Goal: Task Accomplishment & Management: Use online tool/utility

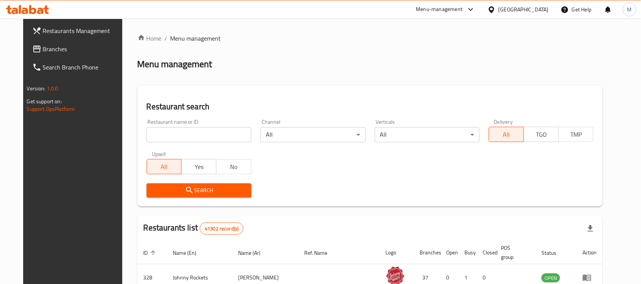
click at [534, 13] on div "United Arab Emirates" at bounding box center [524, 9] width 50 height 8
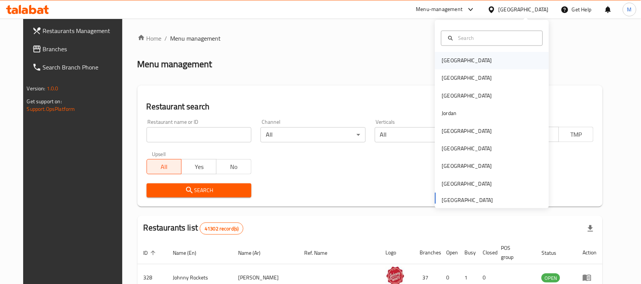
click at [453, 61] on div "Bahrain" at bounding box center [467, 60] width 62 height 17
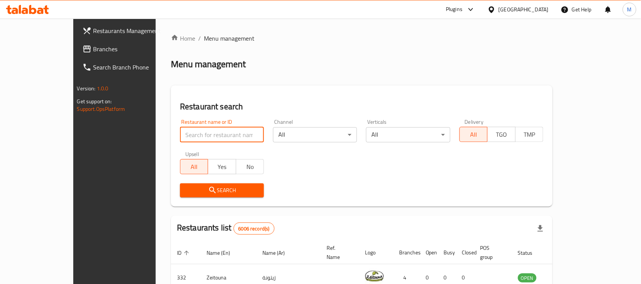
click at [181, 134] on input "search" at bounding box center [222, 134] width 84 height 15
paste input "Bab Almurad Restaurant"
type input "Bab Almurad Restaurant"
click button "Search" at bounding box center [222, 190] width 84 height 14
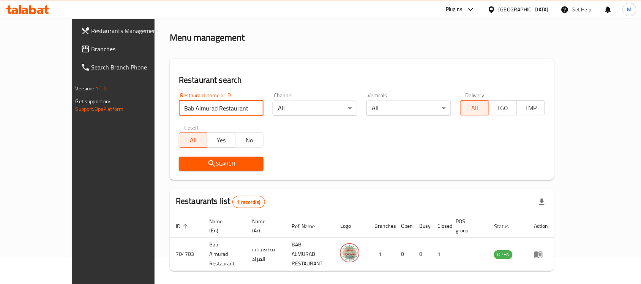
scroll to position [40, 0]
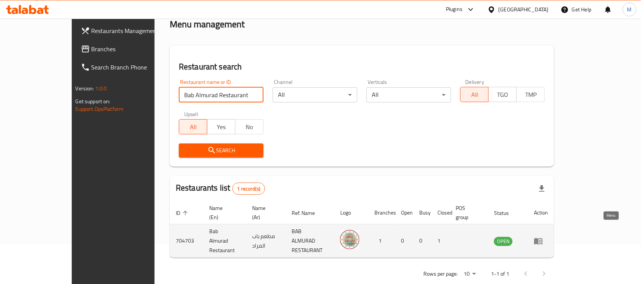
click at [543, 237] on icon "enhanced table" at bounding box center [538, 241] width 9 height 9
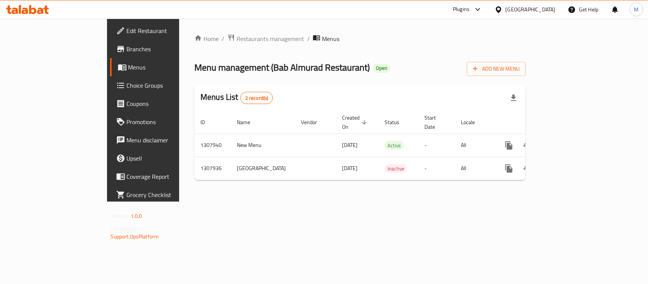
click at [333, 48] on div "Home / Restaurants management / Menus Menu management ( Bab Almurad Restaurant …" at bounding box center [360, 110] width 332 height 153
click at [213, 67] on span "Menu management ( Bab Almurad Restaurant )" at bounding box center [281, 67] width 175 height 17
drag, startPoint x: 213, startPoint y: 67, endPoint x: 262, endPoint y: 67, distance: 49.8
click at [262, 67] on span "Menu management ( Bab Almurad Restaurant )" at bounding box center [281, 67] width 175 height 17
copy span "Bab Almurad Restaurant"
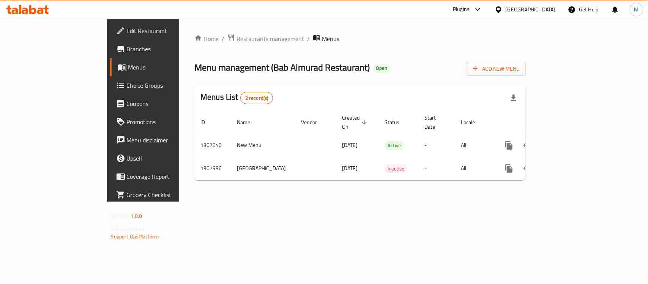
click at [537, 202] on div "Home / Restaurants management / Menus Menu management ( Bab Almurad Restaurant …" at bounding box center [360, 110] width 362 height 183
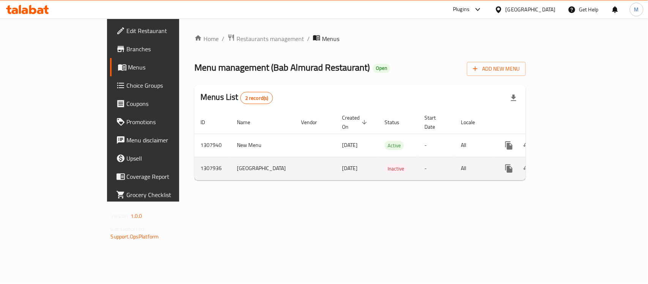
click at [569, 166] on icon "enhanced table" at bounding box center [563, 168] width 9 height 9
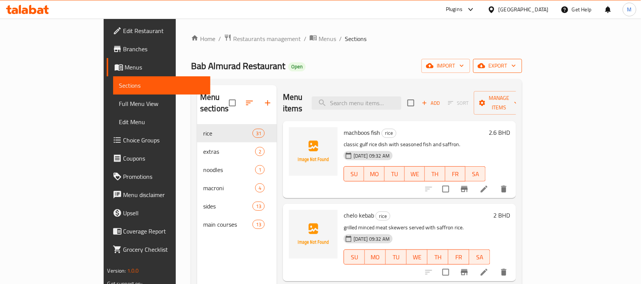
click at [518, 68] on icon "button" at bounding box center [514, 66] width 8 height 8
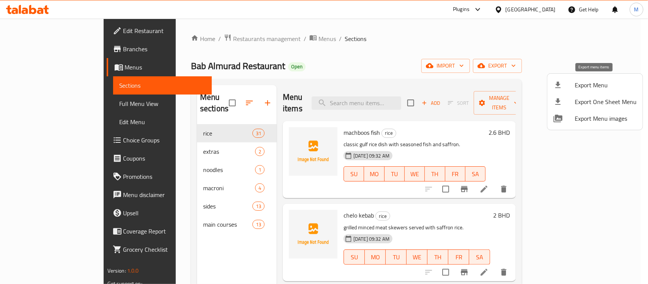
click at [580, 84] on span "Export Menu" at bounding box center [606, 85] width 62 height 9
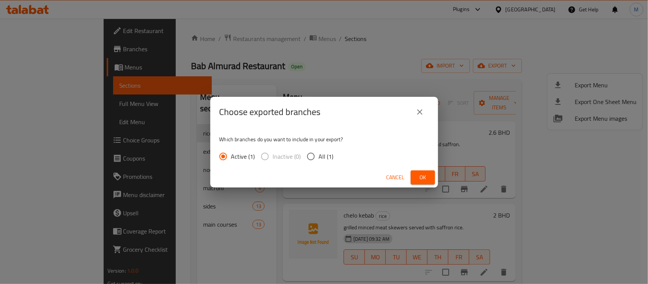
click at [323, 156] on span "All (1)" at bounding box center [326, 156] width 15 height 9
click at [319, 156] on input "All (1)" at bounding box center [311, 156] width 16 height 16
radio input "true"
click at [434, 176] on button "Ok" at bounding box center [423, 178] width 24 height 14
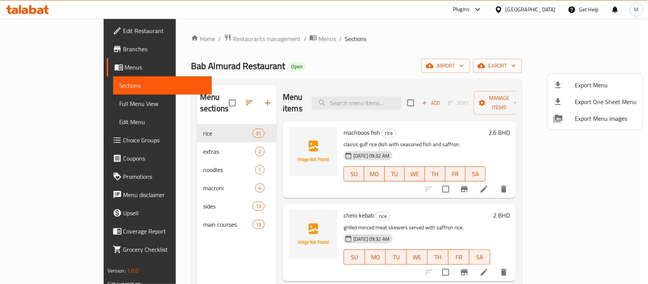
drag, startPoint x: 57, startPoint y: 107, endPoint x: 63, endPoint y: 104, distance: 6.3
click at [57, 107] on div at bounding box center [324, 142] width 648 height 284
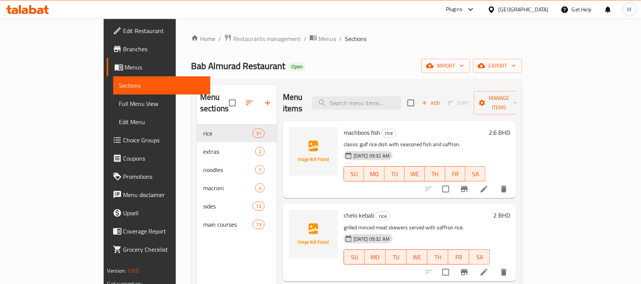
drag, startPoint x: 71, startPoint y: 104, endPoint x: 80, endPoint y: 100, distance: 9.2
click at [119, 104] on span "Full Menu View" at bounding box center [161, 103] width 85 height 9
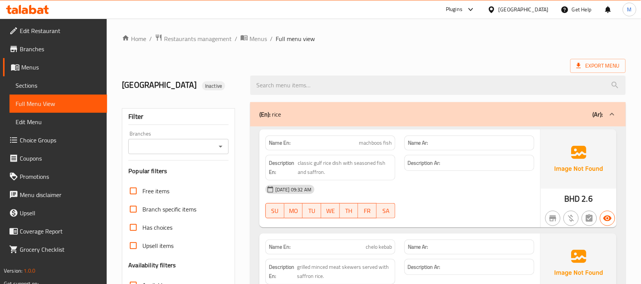
click at [262, 38] on span "Menus" at bounding box center [258, 38] width 17 height 9
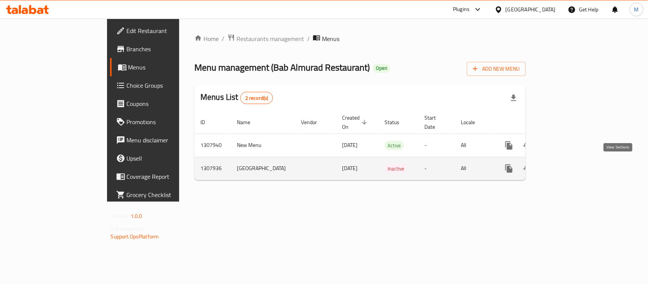
click at [569, 164] on icon "enhanced table" at bounding box center [563, 168] width 9 height 9
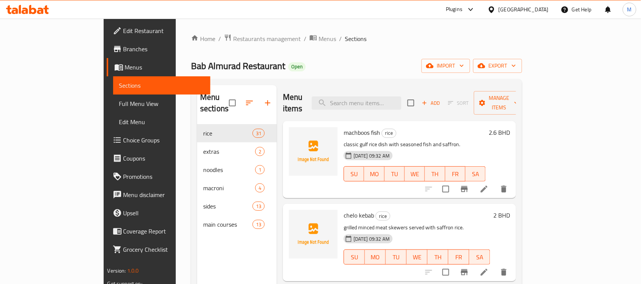
click at [386, 49] on div "Home / Restaurants management / Menus / Sections Bab Almurad Restaurant Open im…" at bounding box center [356, 204] width 331 height 341
click at [494, 11] on icon at bounding box center [491, 9] width 5 height 6
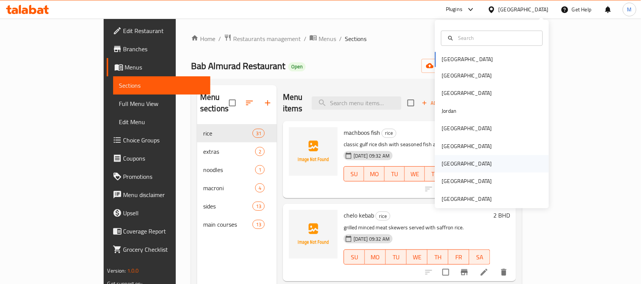
click at [443, 164] on div "[GEOGRAPHIC_DATA]" at bounding box center [467, 164] width 50 height 8
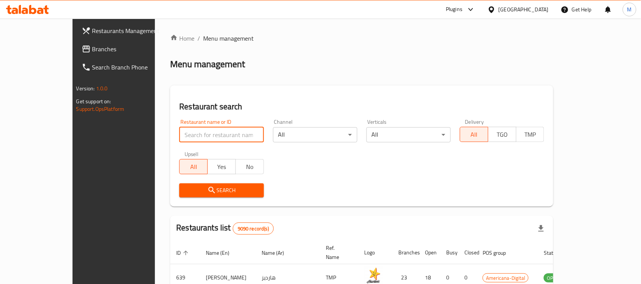
click at [179, 136] on input "search" at bounding box center [221, 134] width 84 height 15
paste input "Coal"
type input "Coal"
click button "Search" at bounding box center [221, 190] width 84 height 14
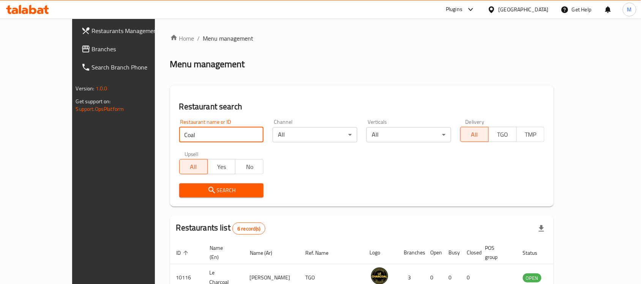
click at [92, 47] on span "Branches" at bounding box center [132, 48] width 81 height 9
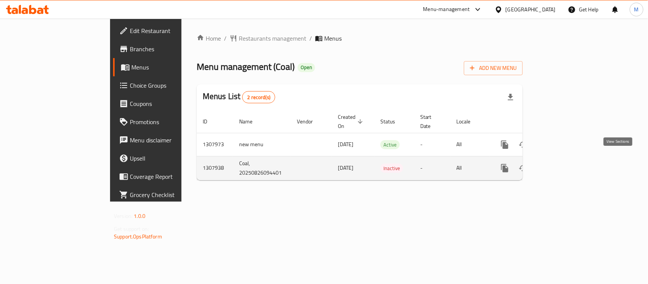
click at [569, 159] on link "enhanced table" at bounding box center [560, 168] width 18 height 18
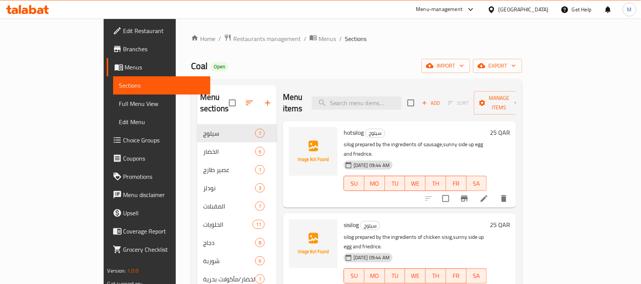
click at [191, 63] on span "Coal" at bounding box center [199, 65] width 17 height 17
click at [191, 65] on span "Coal" at bounding box center [199, 65] width 17 height 17
click at [191, 64] on span "Coal" at bounding box center [199, 65] width 17 height 17
drag, startPoint x: 131, startPoint y: 64, endPoint x: 126, endPoint y: 67, distance: 6.1
click at [191, 67] on span "Coal" at bounding box center [199, 65] width 17 height 17
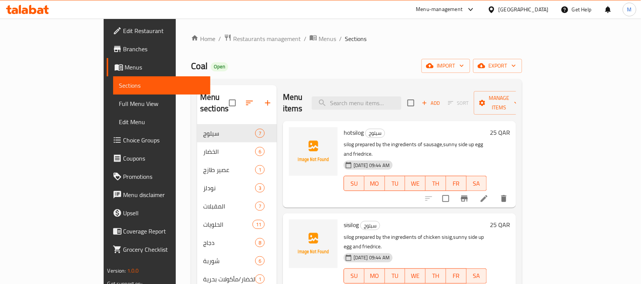
click at [407, 46] on div "Home / Restaurants management / Menus / Sections Coal Open import export Menu s…" at bounding box center [356, 238] width 331 height 409
click at [119, 107] on span "Full Menu View" at bounding box center [161, 103] width 85 height 9
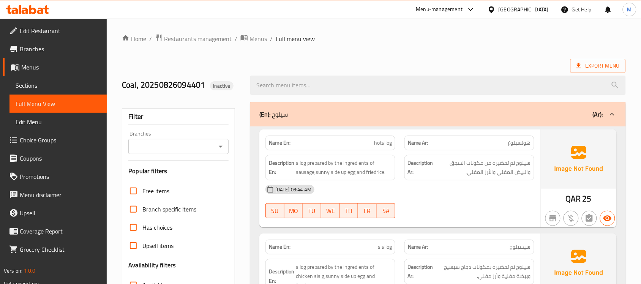
drag, startPoint x: 54, startPoint y: 81, endPoint x: 94, endPoint y: 85, distance: 39.8
click at [54, 81] on span "Sections" at bounding box center [58, 85] width 85 height 9
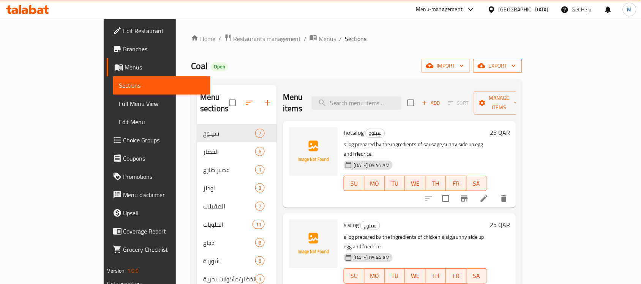
click at [522, 70] on button "export" at bounding box center [497, 66] width 49 height 14
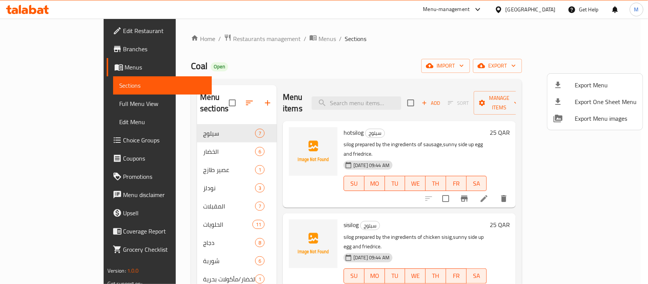
click at [388, 50] on div at bounding box center [324, 142] width 648 height 284
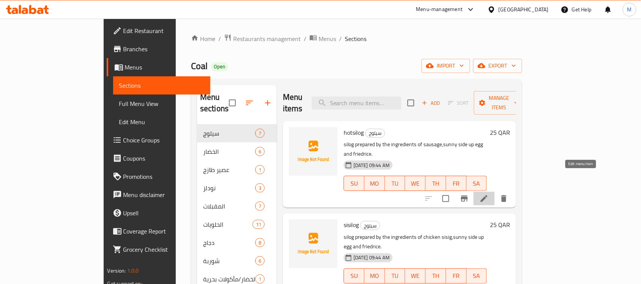
click at [489, 194] on icon at bounding box center [484, 198] width 9 height 9
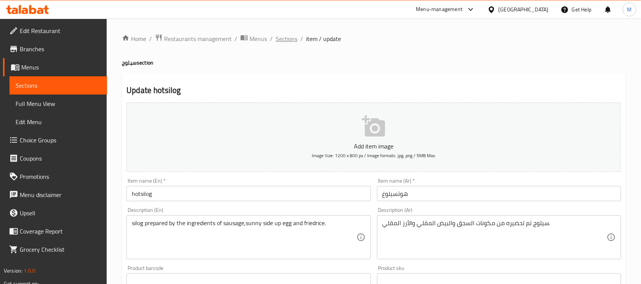
click at [284, 35] on span "Sections" at bounding box center [287, 38] width 22 height 9
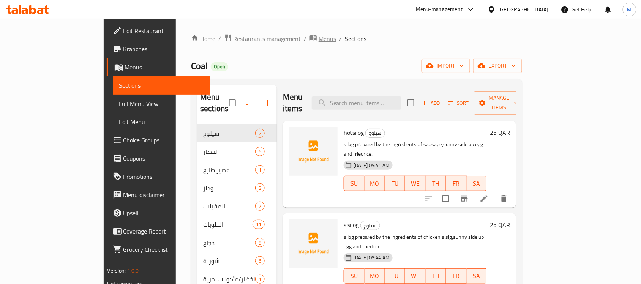
click at [319, 36] on span "Menus" at bounding box center [327, 38] width 17 height 9
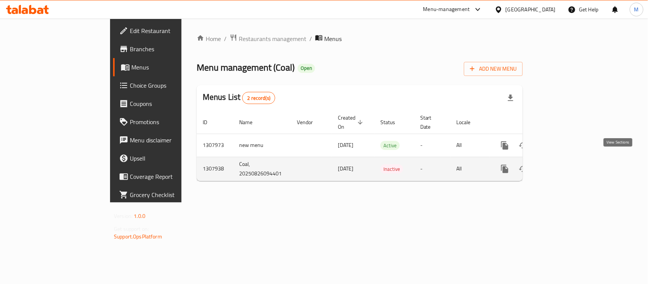
click at [564, 164] on icon "enhanced table" at bounding box center [559, 168] width 9 height 9
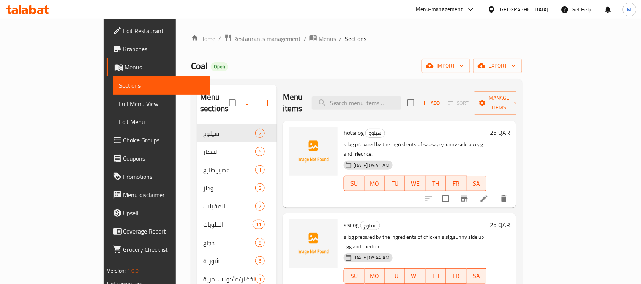
click at [522, 51] on div "Home / Restaurants management / Menus / Sections Coal Open import export Menu s…" at bounding box center [356, 238] width 331 height 409
click at [518, 67] on icon "button" at bounding box center [514, 66] width 8 height 8
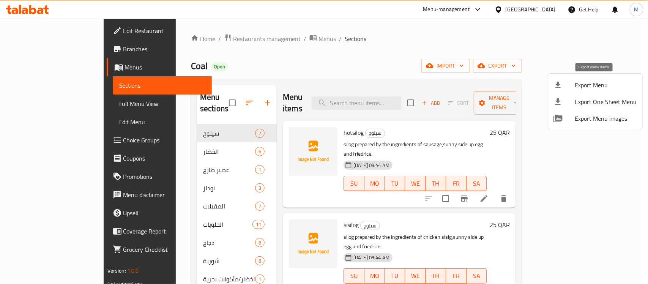
click at [602, 84] on span "Export Menu" at bounding box center [606, 85] width 62 height 9
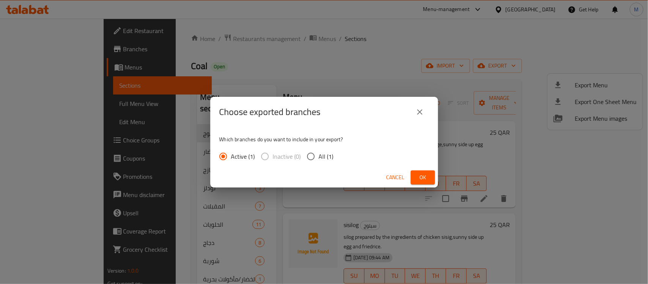
click at [335, 150] on div "Active (1) Inactive (0) All (1)" at bounding box center [280, 156] width 120 height 16
click at [325, 155] on span "All (1)" at bounding box center [326, 156] width 15 height 9
click at [319, 155] on input "All (1)" at bounding box center [311, 156] width 16 height 16
radio input "true"
click at [432, 177] on button "Ok" at bounding box center [423, 178] width 24 height 14
